Goal: Communication & Community: Answer question/provide support

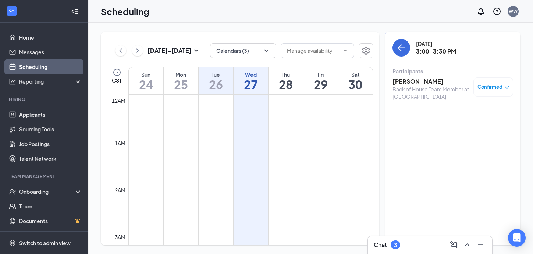
scroll to position [648, 0]
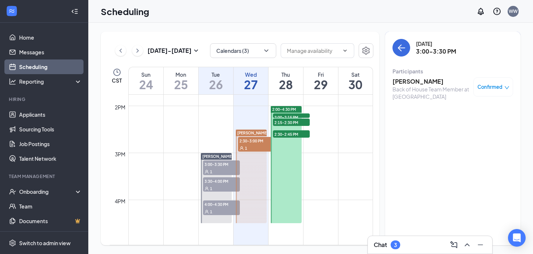
click at [384, 246] on h3 "Chat" at bounding box center [380, 245] width 13 height 8
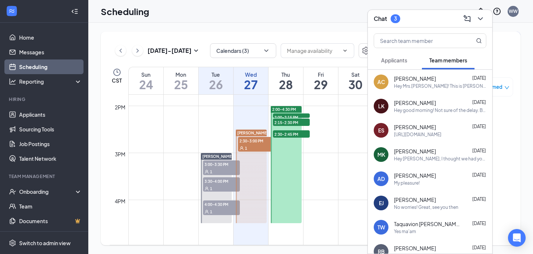
click at [402, 61] on span "Applicants" at bounding box center [394, 60] width 26 height 7
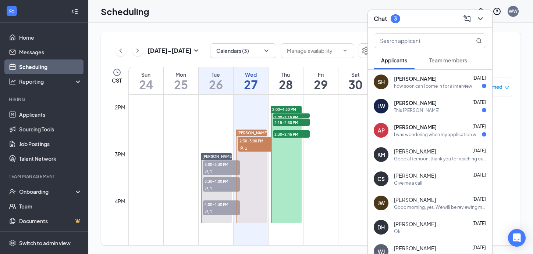
click at [437, 56] on button "Team members" at bounding box center [448, 60] width 53 height 18
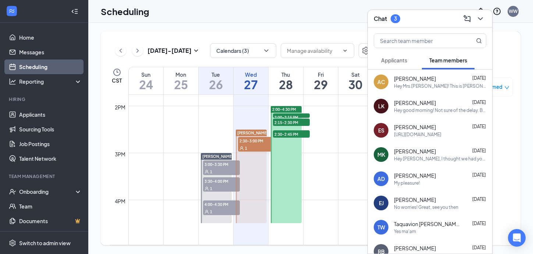
click at [428, 88] on div "Hey Mrs.[PERSON_NAME]! This is [PERSON_NAME]. I wanted to reach out to you abou…" at bounding box center [440, 86] width 92 height 6
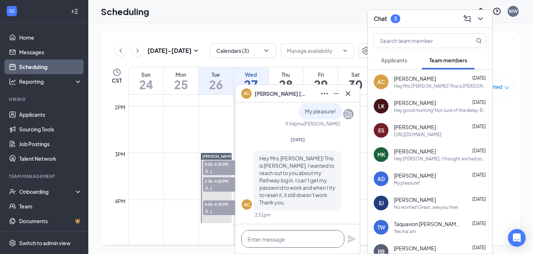
click at [296, 239] on textarea at bounding box center [292, 240] width 103 height 18
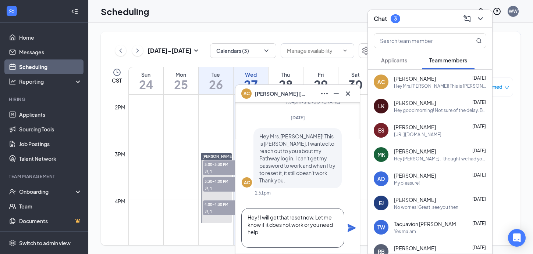
type textarea "Hey! I will get that reset now. Let me know if it does not work or you need help"
click at [350, 227] on icon "Plane" at bounding box center [352, 228] width 8 height 8
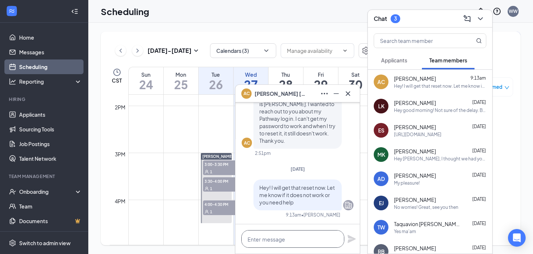
click at [269, 245] on textarea at bounding box center [292, 240] width 103 height 18
paste textarea "[PERSON_NAME].clark14"
click at [245, 241] on textarea "[PERSON_NAME].clark14" at bounding box center [292, 240] width 103 height 18
type textarea "username: [PERSON_NAME].clark14"
click at [350, 239] on icon "Plane" at bounding box center [352, 239] width 8 height 8
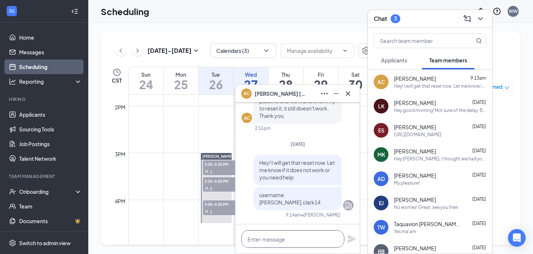
click at [289, 240] on textarea at bounding box center [292, 240] width 103 height 18
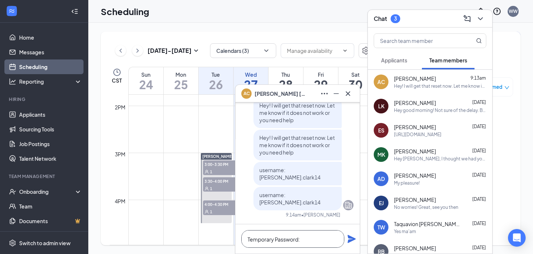
paste textarea "spfasScXAGTD"
type textarea "Temporary Password: [SECURITY_DATA]"
click at [348, 237] on icon "Plane" at bounding box center [352, 239] width 8 height 8
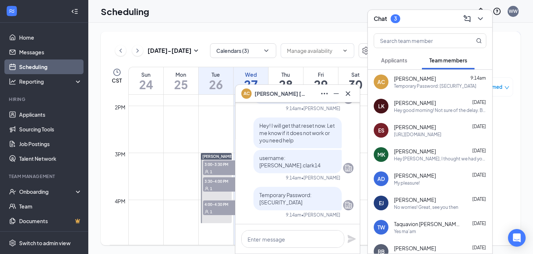
click at [348, 92] on icon "Cross" at bounding box center [347, 93] width 9 height 9
